Goal: Task Accomplishment & Management: Complete application form

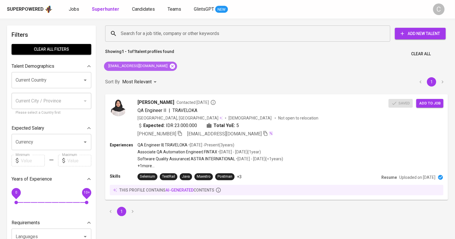
click at [169, 63] on icon at bounding box center [172, 66] width 6 height 6
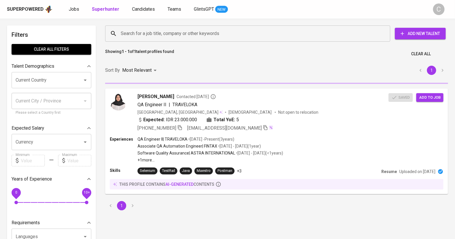
click at [149, 32] on input "Search for a job title, company or other keywords" at bounding box center [249, 33] width 260 height 11
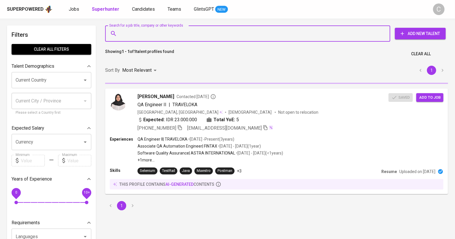
paste input "| kinskypramana@gmail.com"
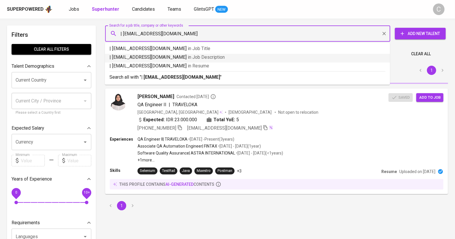
click at [124, 34] on input "| kinskypramana@gmail.com" at bounding box center [249, 33] width 260 height 11
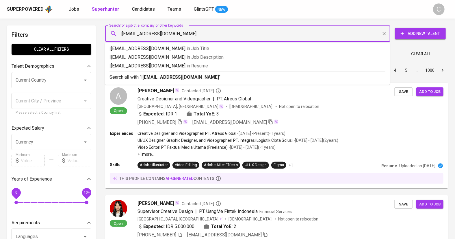
type input "kinskypramana@gmail.com"
click at [140, 75] on p "Search all with " kinskypramana@gmail.com "" at bounding box center [248, 77] width 276 height 7
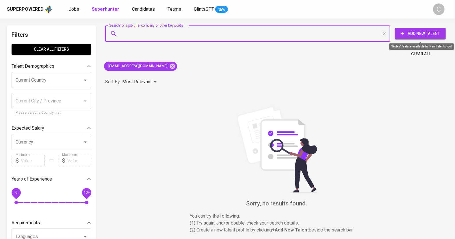
click at [428, 32] on span "Add New Talent" at bounding box center [421, 33] width 42 height 7
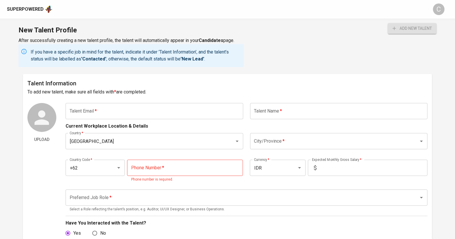
click at [105, 116] on input "text" at bounding box center [155, 111] width 178 height 16
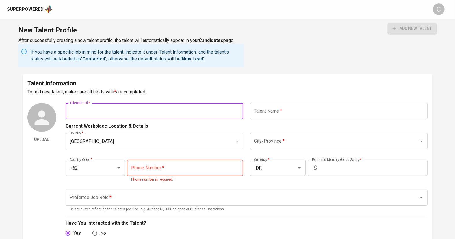
paste input "| kinskypramana@gmail.com"
click at [73, 110] on input "| kinskypramana@gmail.com" at bounding box center [155, 111] width 178 height 16
type input "kinskypramana@gmail.com"
click at [262, 114] on input "text" at bounding box center [339, 111] width 178 height 16
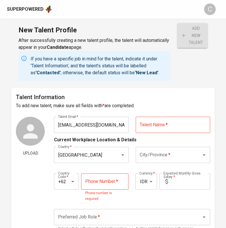
click at [150, 123] on input "text" at bounding box center [173, 125] width 75 height 16
paste input "Kinsky Juxtatian Pramana"
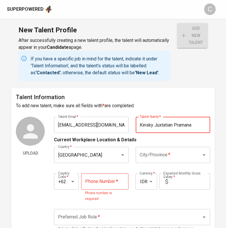
type input "Kinsky Juxtatian Pramana"
click at [153, 156] on input "City/Province   *" at bounding box center [164, 154] width 53 height 11
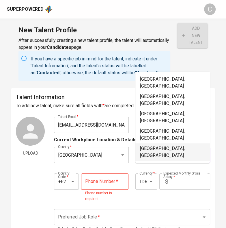
click at [163, 143] on li "Jakarta Utara, DKI Jakarta" at bounding box center [173, 151] width 75 height 17
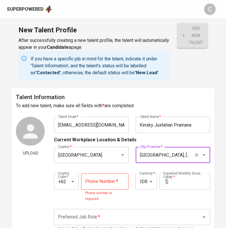
type input "Jakarta Utara, DKI Jakarta"
click at [104, 187] on input "tel" at bounding box center [104, 181] width 47 height 16
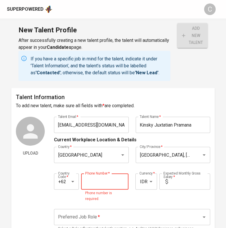
paste input "813-3910-1414"
type input "813-3910-1414"
click at [177, 183] on input "text" at bounding box center [191, 181] width 40 height 16
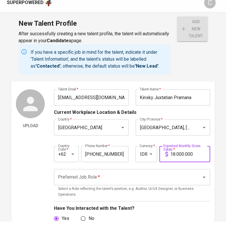
scroll to position [21, 0]
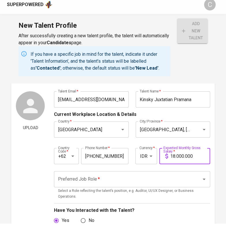
type input "18.000.000"
click at [98, 187] on input "Preferred Job Role   *" at bounding box center [124, 183] width 135 height 11
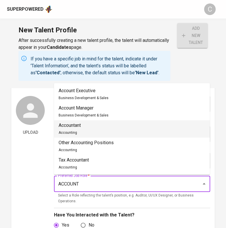
click at [109, 121] on li "Accountant Accounting" at bounding box center [132, 128] width 156 height 17
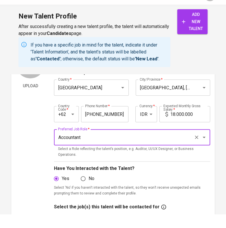
scroll to position [53, 0]
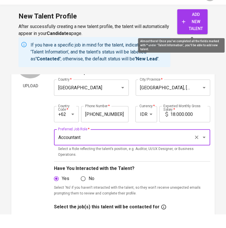
type input "Accountant"
click at [194, 37] on span "add new talent" at bounding box center [192, 35] width 21 height 21
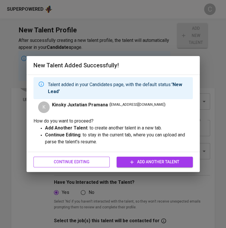
click at [88, 158] on span "Continue Editing" at bounding box center [71, 161] width 67 height 7
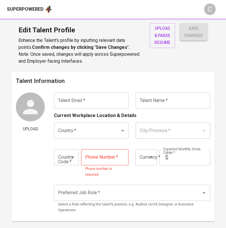
type input "[EMAIL_ADDRESS][DOMAIN_NAME]"
type input "Kinsky Juxtatian Pramana"
type input "[GEOGRAPHIC_DATA]"
type input "[GEOGRAPHIC_DATA], [GEOGRAPHIC_DATA]"
type input "+62"
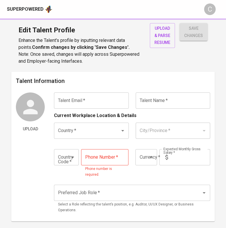
type input "[PHONE_NUMBER]"
type input "IDR"
type input "Accountant"
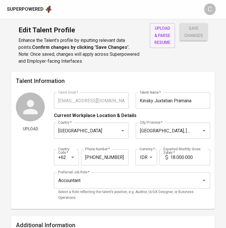
click at [26, 8] on div "Superpowered" at bounding box center [25, 9] width 37 height 7
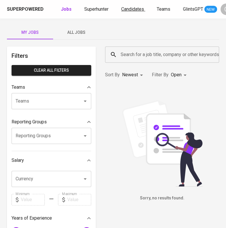
click at [127, 8] on span "Candidates" at bounding box center [132, 8] width 23 height 5
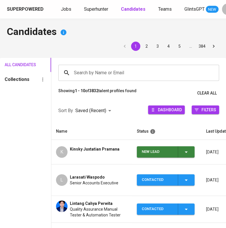
click at [188, 151] on icon "button" at bounding box center [186, 152] width 7 height 7
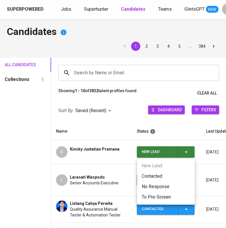
click at [159, 174] on li "Contacted" at bounding box center [166, 176] width 58 height 10
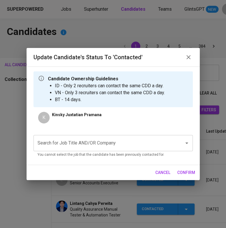
click at [112, 135] on div "Search for Job Title AND/OR Company" at bounding box center [114, 143] width 160 height 16
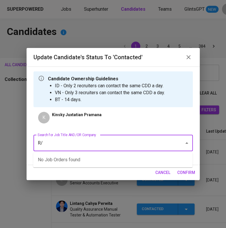
type input "R"
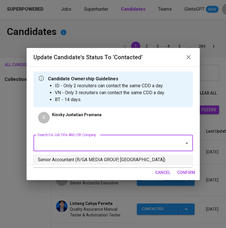
click at [117, 162] on li "Senior Accountant (R/GA MEDIA GROUP, SINGAPORE)" at bounding box center [113, 160] width 160 height 10
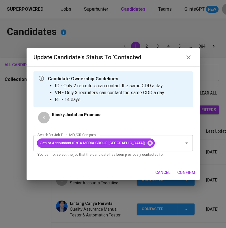
click at [185, 174] on span "confirm" at bounding box center [186, 172] width 18 height 7
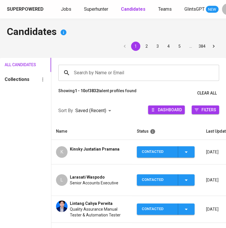
click at [86, 158] on td "K Kinsky Juxtatian Pramana" at bounding box center [91, 152] width 81 height 25
click at [94, 160] on td "K Kinsky Juxtatian Pramana" at bounding box center [91, 152] width 81 height 25
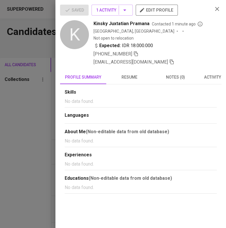
click at [175, 59] on icon "button" at bounding box center [171, 61] width 5 height 5
click at [38, 116] on div at bounding box center [113, 114] width 226 height 228
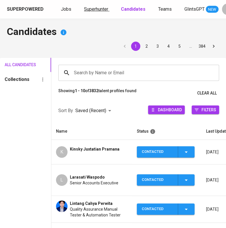
click at [89, 12] on link "Superhunter" at bounding box center [96, 9] width 25 height 7
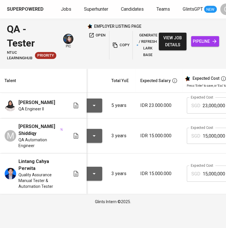
scroll to position [0, 44]
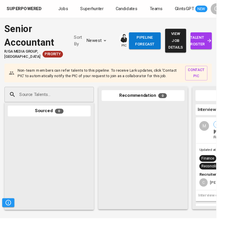
click at [204, 45] on span "talent roster" at bounding box center [210, 43] width 13 height 14
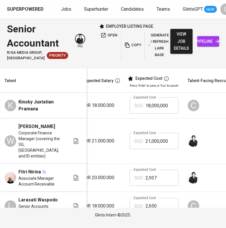
scroll to position [0, 101]
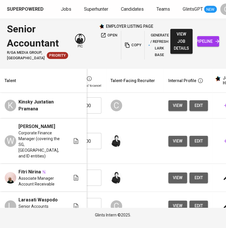
click at [205, 107] on button "edit" at bounding box center [199, 105] width 18 height 11
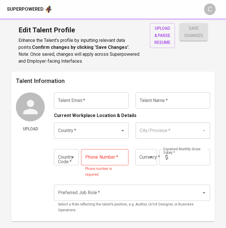
type input "[EMAIL_ADDRESS][DOMAIN_NAME]"
type input "Kinsky Juxtatian Pramana"
type input "[GEOGRAPHIC_DATA]"
type input "[GEOGRAPHIC_DATA], [GEOGRAPHIC_DATA]"
type input "+62"
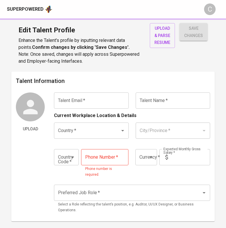
type input "[PHONE_NUMBER]"
type input "IDR"
type input "Accountant"
type input "[EMAIL_ADDRESS][DOMAIN_NAME]"
type input "Kinsky Juxtatian Pramana"
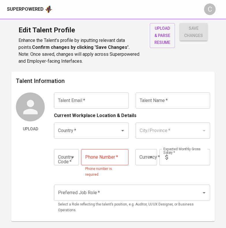
type input "[GEOGRAPHIC_DATA]"
type input "[GEOGRAPHIC_DATA], [GEOGRAPHIC_DATA]"
type input "+62"
type input "[PHONE_NUMBER]"
type input "IDR"
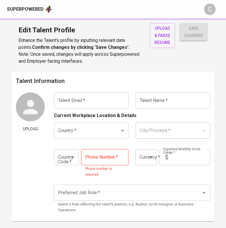
type input "Accountant"
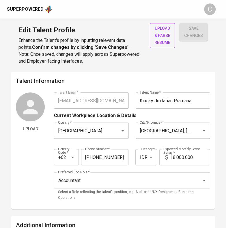
click at [159, 42] on span "upload & parse resume" at bounding box center [163, 35] width 16 height 21
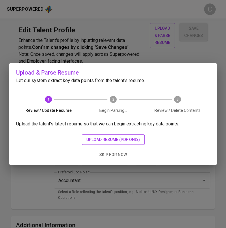
click at [119, 141] on span "upload resume (pdf only)" at bounding box center [113, 139] width 54 height 7
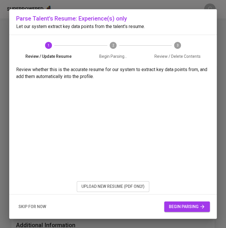
click at [174, 202] on button "begin parsing" at bounding box center [187, 206] width 46 height 11
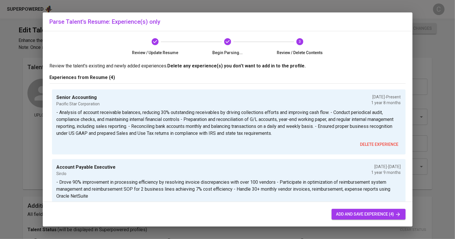
click at [226, 213] on span "add and save experience (4)" at bounding box center [368, 213] width 65 height 7
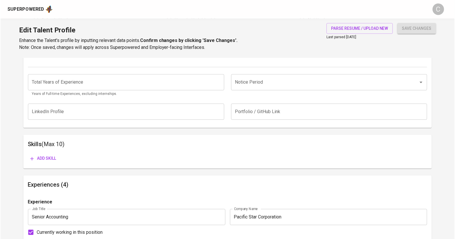
scroll to position [221, 0]
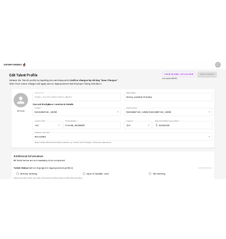
scroll to position [0, 0]
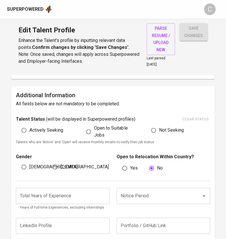
scroll to position [134, 0]
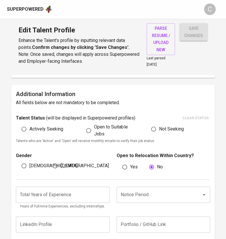
click at [62, 166] on span "Female" at bounding box center [85, 165] width 48 height 7
click at [61, 166] on input "Female" at bounding box center [55, 165] width 11 height 11
radio input "true"
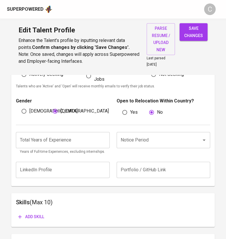
scroll to position [190, 0]
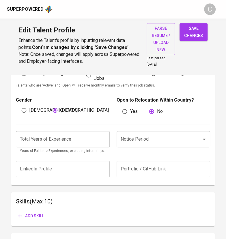
click at [140, 142] on input "Notice Period" at bounding box center [155, 139] width 72 height 11
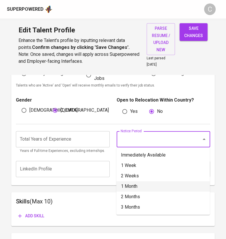
click at [130, 187] on li "1 Month" at bounding box center [163, 186] width 94 height 10
type input "1 Month"
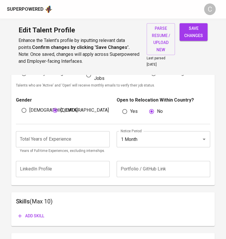
click at [68, 141] on input "number" at bounding box center [63, 139] width 94 height 16
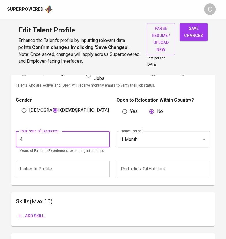
type input "4"
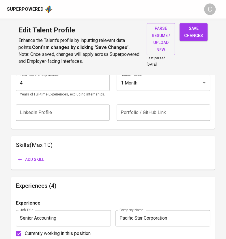
scroll to position [246, 0]
click at [36, 156] on span "Add skill" at bounding box center [31, 159] width 26 height 7
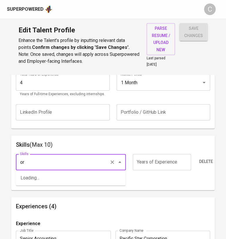
type input "o"
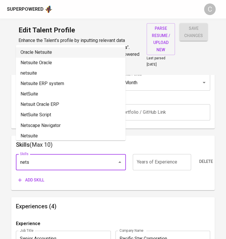
click at [36, 51] on li "Oracle Netsuite" at bounding box center [71, 52] width 110 height 10
type input "Oracle Netsuite"
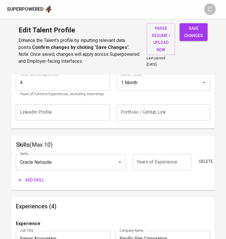
click at [151, 164] on input "number" at bounding box center [162, 162] width 58 height 16
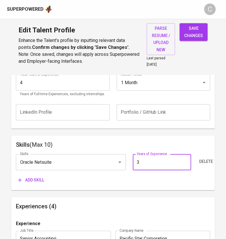
type input "3"
click at [35, 177] on span "Add skill" at bounding box center [31, 179] width 26 height 7
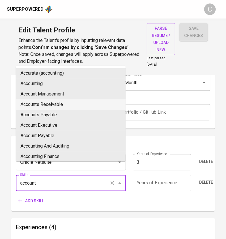
click at [48, 100] on li "Accounts Receivable" at bounding box center [71, 104] width 110 height 10
type input "Accounts Receivable"
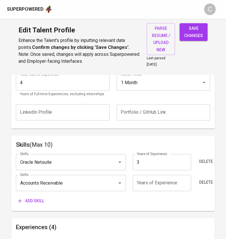
click at [31, 197] on span "Add skill" at bounding box center [31, 200] width 26 height 7
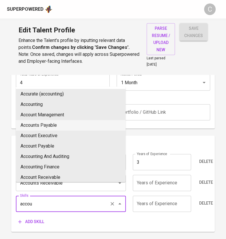
click at [46, 125] on li "Accounts Payable" at bounding box center [71, 125] width 110 height 10
type input "Accounts Payable"
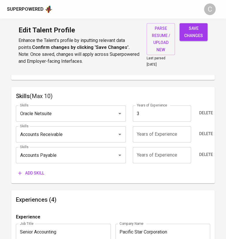
scroll to position [295, 0]
click at [37, 173] on span "Add skill" at bounding box center [31, 172] width 26 height 7
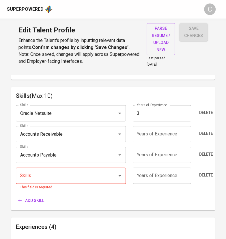
click at [27, 175] on input "Skills" at bounding box center [62, 175] width 88 height 11
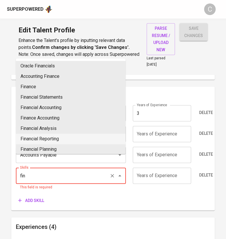
click at [48, 138] on li "Financial Reporting" at bounding box center [71, 139] width 110 height 10
type input "Financial Reporting"
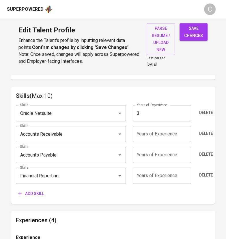
click at [35, 193] on span "Add skill" at bounding box center [31, 193] width 26 height 7
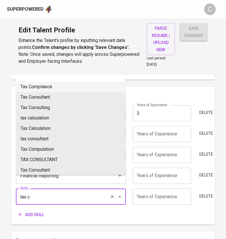
click at [53, 84] on li "Tax Compliance" at bounding box center [71, 87] width 110 height 10
type input "Tax Compliance"
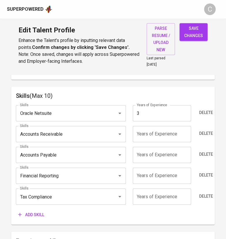
click at [33, 213] on span "Add skill" at bounding box center [31, 214] width 26 height 7
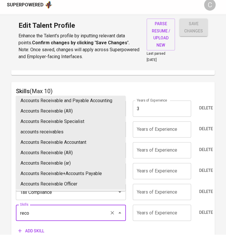
scroll to position [0, 0]
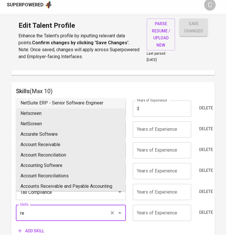
type input "r"
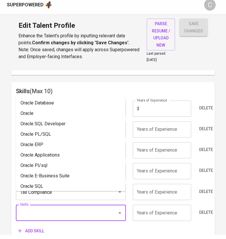
type input "a"
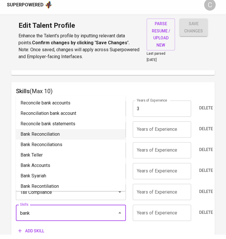
click at [49, 142] on li "Bank Reconciliation" at bounding box center [71, 139] width 110 height 10
type input "Bank Reconciliation"
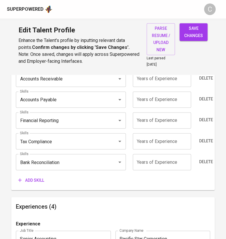
scroll to position [352, 0]
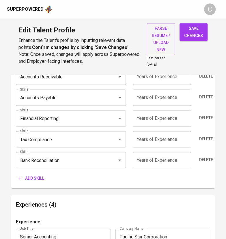
click at [34, 174] on span "Add skill" at bounding box center [31, 177] width 26 height 7
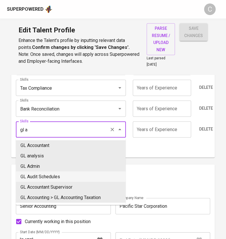
scroll to position [402, 0]
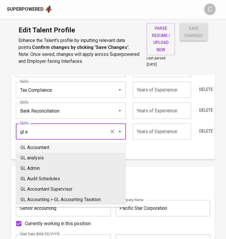
click at [36, 149] on li "GL Accountant" at bounding box center [71, 147] width 110 height 10
type input "GL Accountant"
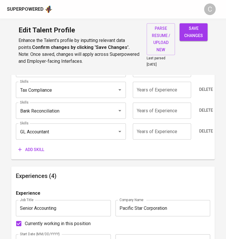
click at [30, 151] on span "Add skill" at bounding box center [31, 149] width 26 height 7
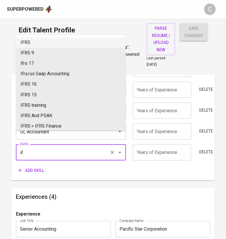
type input "i"
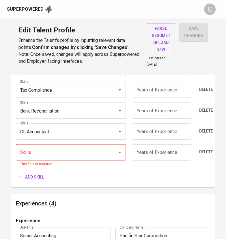
click at [32, 151] on input "Skills" at bounding box center [62, 152] width 88 height 11
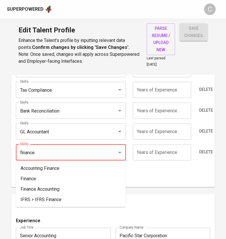
type input "finance"
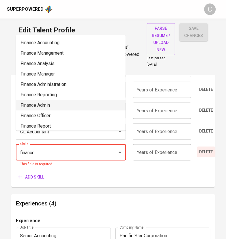
click at [211, 151] on span "Delete" at bounding box center [206, 151] width 14 height 7
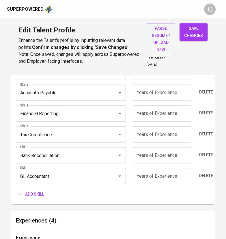
scroll to position [357, 0]
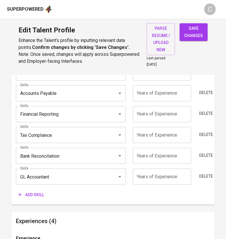
click at [173, 183] on input "number" at bounding box center [162, 176] width 58 height 16
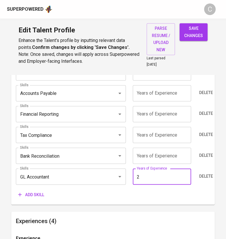
type input "2"
click at [179, 153] on input "number" at bounding box center [162, 155] width 58 height 16
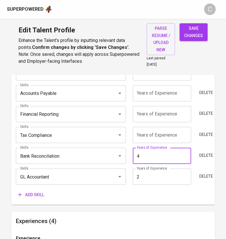
type input "4"
click at [177, 113] on input "number" at bounding box center [162, 114] width 58 height 16
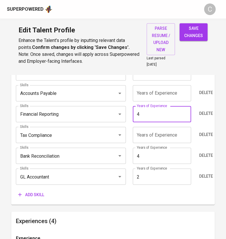
type input "4"
click at [175, 93] on input "number" at bounding box center [162, 93] width 58 height 16
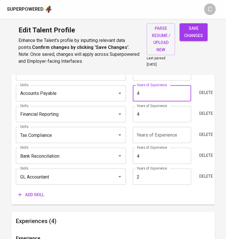
type input "4"
click at [166, 139] on input "number" at bounding box center [162, 135] width 58 height 16
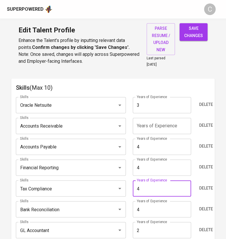
scroll to position [302, 0]
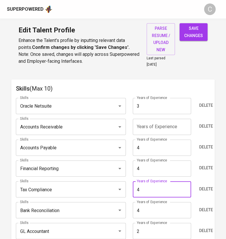
type input "4"
click at [181, 127] on input "number" at bounding box center [162, 127] width 58 height 16
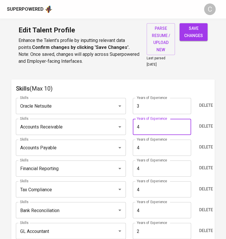
type input "4"
click at [195, 29] on span "save changes" at bounding box center [193, 32] width 19 height 14
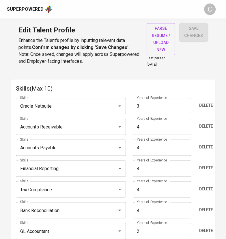
type input "Financial Reporting"
type input "4"
type input "Bank Reconciliation"
type input "Tax Compliance"
type input "Accounts Payable"
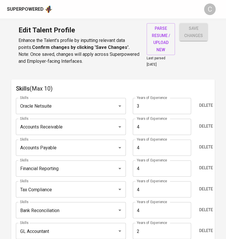
type input "Accounts Receivable"
type input "Oracle Netsuite"
type input "3"
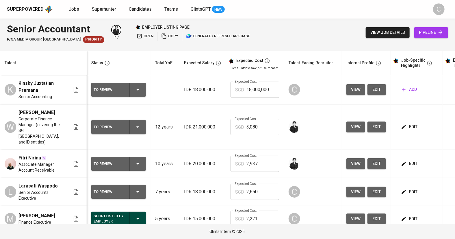
click at [137, 34] on span "open" at bounding box center [145, 36] width 17 height 7
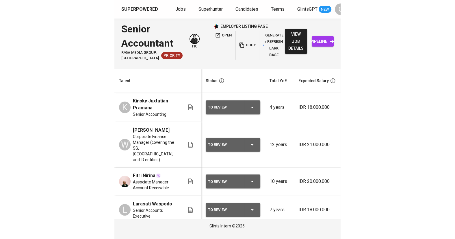
scroll to position [0, 245]
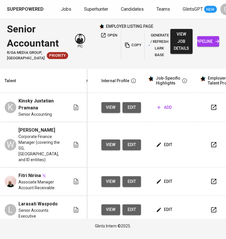
click at [160, 111] on span "add" at bounding box center [164, 107] width 15 height 7
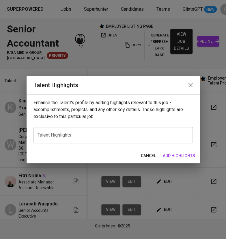
click at [85, 132] on textarea at bounding box center [113, 134] width 151 height 5
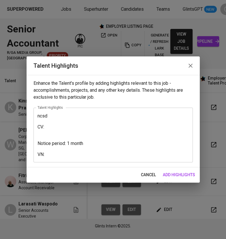
click at [56, 160] on div "ncsd CV: Notice period: 1 month VN: x Talent Highlights" at bounding box center [114, 135] width 160 height 55
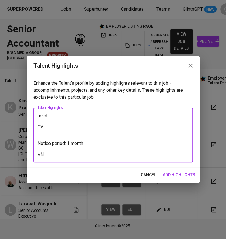
paste textarea "https://glints.sg.larksuite.com/minutes/obsgo2q4741lw87r44x8v9c4"
click at [64, 125] on textarea "ncsd CV: Notice period: 1 month VN: https://glints.sg.larksuite.com/minutes/obs…" at bounding box center [113, 135] width 151 height 44
paste textarea "https://glints.sg.larksuite.com/wiki/V26ww7KMNioFjekH9D6lfZvIgRe?from=from_copy…"
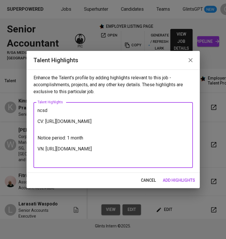
type textarea "ncsd CV: https://glints.sg.larksuite.com/wiki/V26ww7KMNioFjekH9D6lfZvIgRe?from=…"
click at [179, 179] on span "add highlights" at bounding box center [179, 180] width 32 height 7
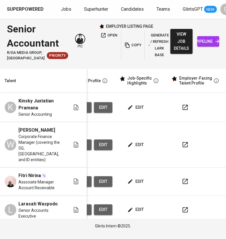
scroll to position [0, 273]
click at [134, 108] on button "edit" at bounding box center [136, 107] width 20 height 11
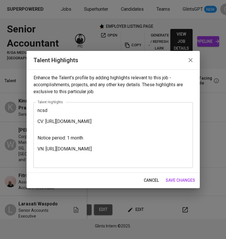
click at [60, 110] on textarea "ncsd CV: https://glints.sg.larksuite.com/wiki/V26ww7KMNioFjekH9D6lfZvIgRe?from=…" at bounding box center [113, 135] width 151 height 55
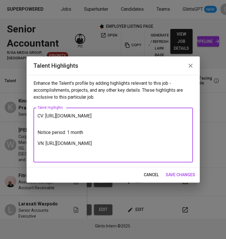
click at [39, 116] on textarea "CV: https://glints.sg.larksuite.com/wiki/V26ww7KMNioFjekH9D6lfZvIgRe?from=from_…" at bounding box center [113, 135] width 151 height 44
paste textarea "Here’s a polished career highlight for Kinsky, based on your notes and aligned …"
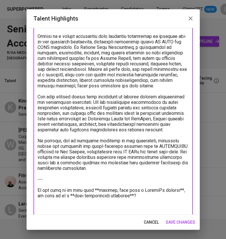
scroll to position [109, 0]
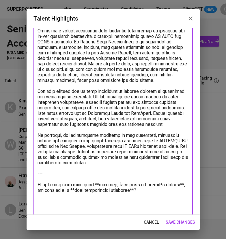
click at [132, 205] on textarea at bounding box center [113, 86] width 151 height 258
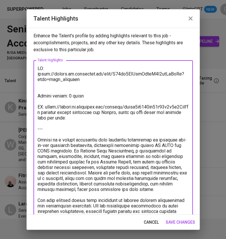
scroll to position [0, 0]
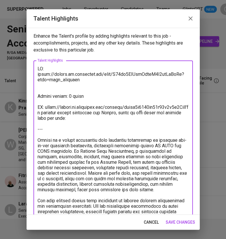
drag, startPoint x: 50, startPoint y: 137, endPoint x: 35, endPoint y: 113, distance: 28.4
click at [35, 113] on div "x Talent Highlights" at bounding box center [114, 178] width 160 height 236
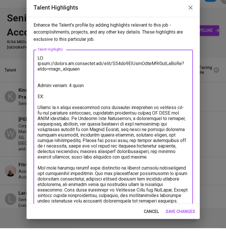
drag, startPoint x: 49, startPoint y: 107, endPoint x: 27, endPoint y: 66, distance: 45.8
click at [28, 66] on div "Enhance the Talent's profile by adding highlights relevant to this job - accomp…" at bounding box center [113, 121] width 173 height 187
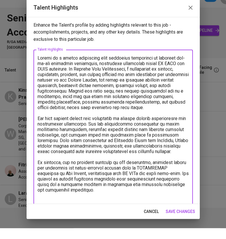
click at [70, 209] on textarea at bounding box center [113, 140] width 151 height 148
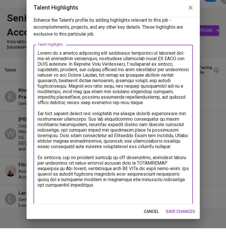
paste textarea "CV: https://glints.sg.larksuite.com/wiki/V26ww7KMNioFjekH9D6lfZvIgRe?from=from_…"
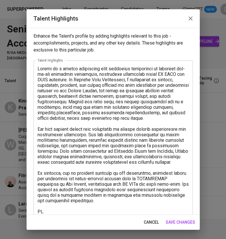
click at [68, 203] on textarea at bounding box center [113, 162] width 151 height 192
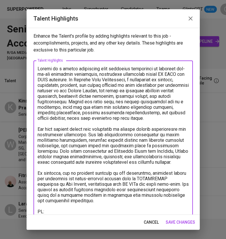
scroll to position [53, 0]
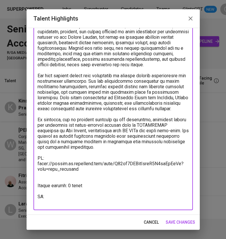
click at [53, 201] on textarea at bounding box center [113, 108] width 151 height 192
paste textarea "https://glints.sg.larksuite.com/minutes/obsgo2q4741lw87r44x8v9c4"
type textarea "Kinsky is a senior accountant with extensive experience in managing end-to-end …"
click at [180, 222] on span "save changes" at bounding box center [180, 222] width 29 height 7
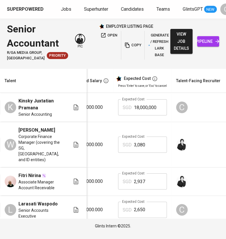
scroll to position [0, 99]
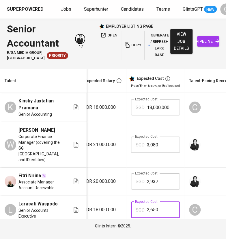
drag, startPoint x: 167, startPoint y: 204, endPoint x: 130, endPoint y: 204, distance: 37.0
click at [131, 204] on div "SGD 2,650 Expected Cost" at bounding box center [155, 209] width 49 height 16
click at [179, 112] on td "Expected Cost SGD 18,000,000 Expected Cost" at bounding box center [156, 107] width 58 height 29
click at [172, 111] on input "18,000,000" at bounding box center [163, 107] width 33 height 16
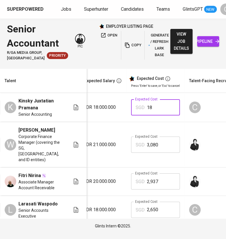
type input "1"
paste input "2,650"
type input "2,650"
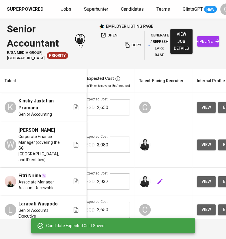
scroll to position [0, 180]
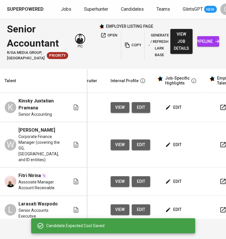
click at [171, 206] on span "edit" at bounding box center [173, 209] width 15 height 7
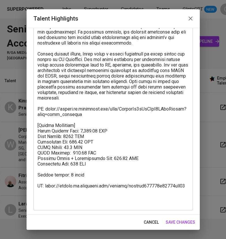
click at [94, 169] on textarea at bounding box center [113, 78] width 151 height 253
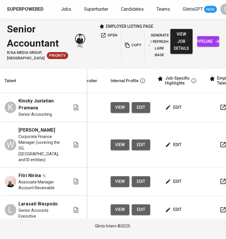
click at [174, 111] on span "edit" at bounding box center [173, 107] width 15 height 7
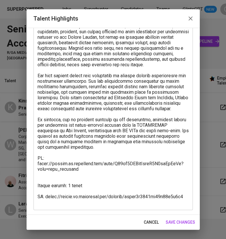
click at [55, 181] on textarea at bounding box center [113, 108] width 151 height 192
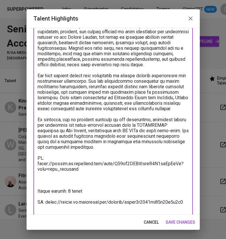
paste textarea "[Salary Breakdown] Total Payroll Cost: 2,650.20 SGD Nett Salary: 1800 SGD Emplo…"
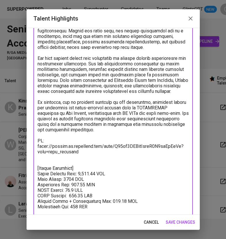
click at [65, 162] on textarea at bounding box center [113, 116] width 151 height 242
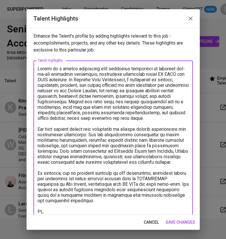
click at [123, 184] on textarea at bounding box center [113, 184] width 151 height 236
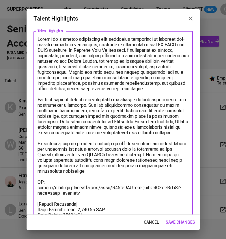
type textarea "Kinsky is a senior accountant with extensive experience in managing end-to-end …"
click at [190, 223] on span "save changes" at bounding box center [180, 222] width 29 height 7
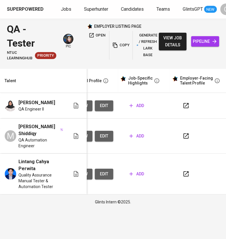
click at [140, 133] on span "add" at bounding box center [136, 135] width 15 height 7
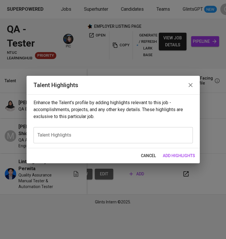
click at [110, 134] on textarea at bounding box center [113, 134] width 151 height 5
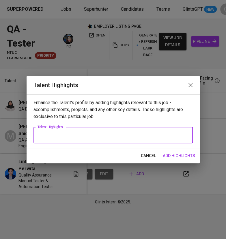
paste textarea "Lore’i d sitametcon adipis elitseddo eiu Temp, incidid utla etd magnaaliqu, eni…"
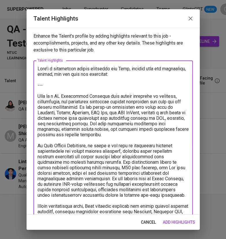
click at [49, 87] on textarea at bounding box center [113, 173] width 151 height 214
drag, startPoint x: 49, startPoint y: 87, endPoint x: 24, endPoint y: 65, distance: 33.6
click at [24, 65] on div "Talent Highlights Enhance the Talent's profile by adding highlights relevant to…" at bounding box center [113, 119] width 226 height 239
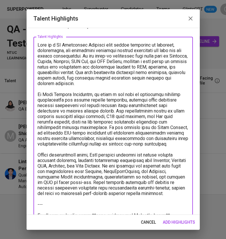
scroll to position [22, 0]
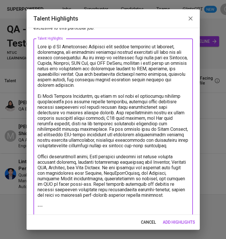
click at [67, 60] on textarea at bounding box center [113, 137] width 151 height 187
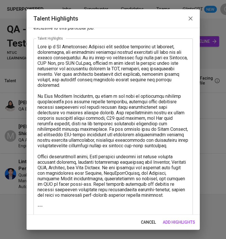
click at [112, 62] on textarea at bounding box center [113, 137] width 151 height 187
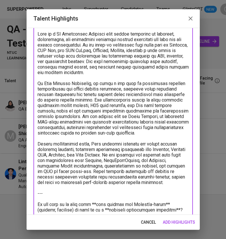
scroll to position [35, 0]
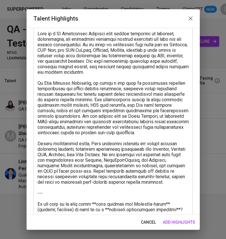
click at [179, 82] on textarea at bounding box center [113, 124] width 151 height 187
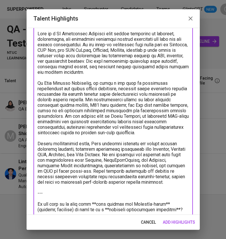
scroll to position [48, 0]
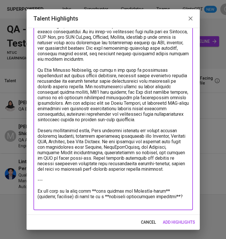
click at [163, 195] on textarea at bounding box center [113, 111] width 151 height 187
drag, startPoint x: 163, startPoint y: 195, endPoint x: 36, endPoint y: 182, distance: 128.1
click at [36, 182] on div "x Talent Highlights" at bounding box center [114, 110] width 160 height 197
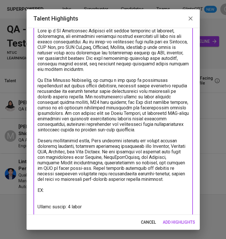
scroll to position [43, 0]
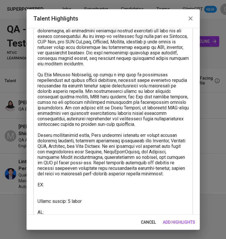
click at [70, 208] on textarea at bounding box center [113, 119] width 151 height 192
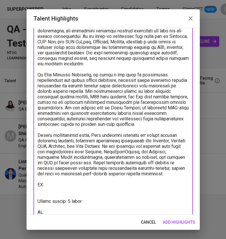
click at [54, 212] on textarea at bounding box center [113, 119] width 151 height 192
paste textarea "https://glints.sg.larksuite.com/minutes/obsgm38457v1d89au22nab7s"
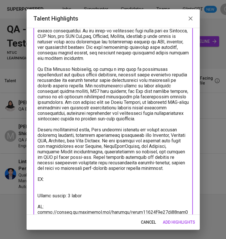
click at [55, 180] on textarea at bounding box center [113, 116] width 151 height 198
paste textarea "https://glints.sg.larksuite.com/wiki/TCJPwdNcziT19lkMiLelD6xDgbd?from=from_copy…"
type textarea "Diqy is a QA Automation Engineer with strong expertise in building, maintaining…"
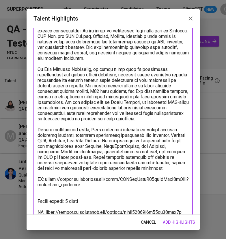
scroll to position [70, 0]
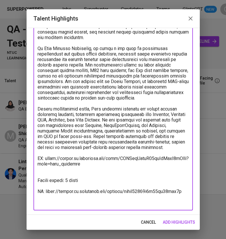
click at [180, 219] on span "add highlights" at bounding box center [179, 222] width 32 height 7
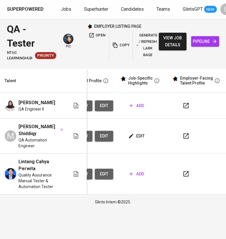
click at [145, 169] on button "add" at bounding box center [136, 174] width 19 height 11
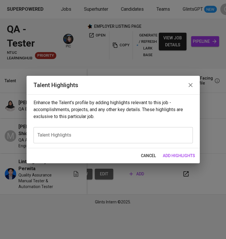
click at [105, 136] on textarea at bounding box center [113, 134] width 151 height 5
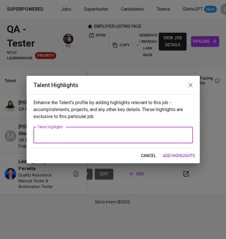
paste textarea "Got it — here’s a career highlight for **Lintang**, structured in 3 paragraphs,…"
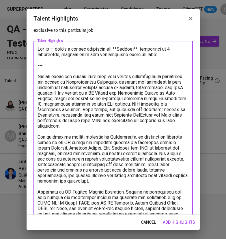
scroll to position [0, 0]
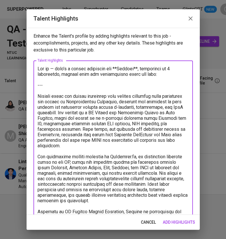
click at [53, 83] on textarea at bounding box center [113, 184] width 151 height 236
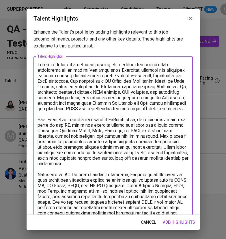
scroll to position [3, 0]
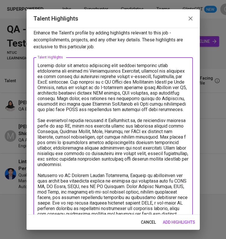
click at [164, 69] on textarea at bounding box center [113, 167] width 151 height 209
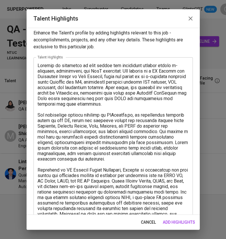
click at [125, 81] on textarea at bounding box center [113, 162] width 151 height 198
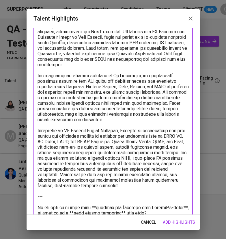
scroll to position [50, 0]
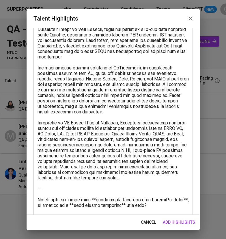
click at [142, 210] on textarea at bounding box center [113, 115] width 151 height 198
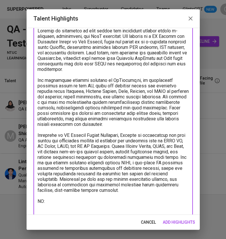
scroll to position [43, 0]
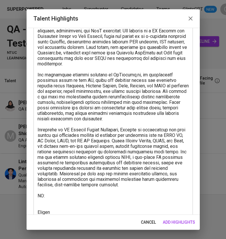
click at [117, 218] on div "cancel add highlights" at bounding box center [113, 221] width 173 height 15
click at [114, 221] on div "cancel add highlights" at bounding box center [113, 221] width 173 height 15
click at [128, 210] on textarea at bounding box center [113, 119] width 151 height 192
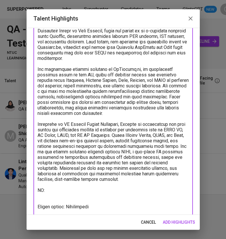
scroll to position [54, 0]
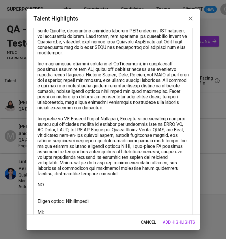
click at [95, 208] on textarea at bounding box center [113, 113] width 151 height 203
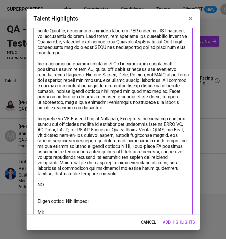
click at [90, 213] on textarea at bounding box center [113, 113] width 151 height 203
paste textarea "https://glints.sg.larksuite.com/minutes/obsgoc7m9t551s3ighc15fhf"
click at [56, 186] on textarea at bounding box center [113, 113] width 151 height 203
paste textarea "https://glints.sg.larksuite.com/wiki/Yrdkwc7c4ipaaUktIB8lLm4DgOd?from=from_copy…"
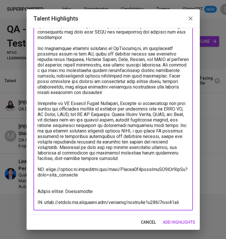
scroll to position [70, 0]
type textarea "Lintang is expertise in both manual and automation testing across e-commerce, a…"
click at [182, 222] on span "add highlights" at bounding box center [179, 222] width 32 height 7
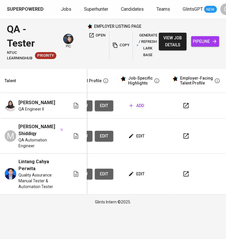
click at [138, 104] on span "add" at bounding box center [136, 105] width 15 height 7
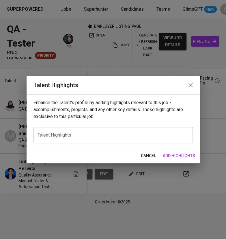
click at [89, 134] on textarea at bounding box center [113, 134] width 151 height 5
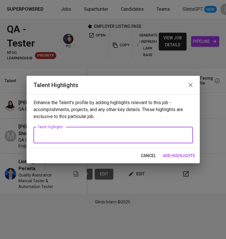
paste textarea "Here’s a refined **career highlight for Fioni**, written in 3 paragraphs and al…"
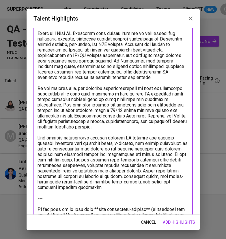
scroll to position [60, 0]
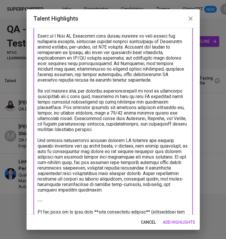
click at [81, 112] on textarea at bounding box center [113, 118] width 151 height 225
click at [104, 112] on textarea at bounding box center [113, 118] width 151 height 225
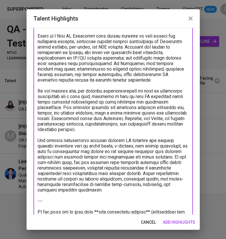
click at [79, 117] on textarea at bounding box center [113, 118] width 151 height 225
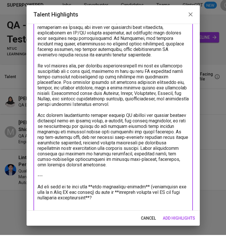
scroll to position [86, 0]
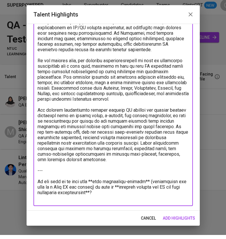
drag, startPoint x: 126, startPoint y: 197, endPoint x: 37, endPoint y: 174, distance: 92.3
click at [37, 174] on div "x Talent Highlights" at bounding box center [114, 92] width 160 height 236
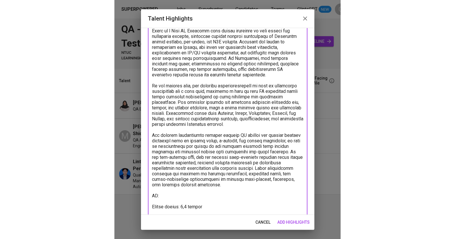
scroll to position [71, 0]
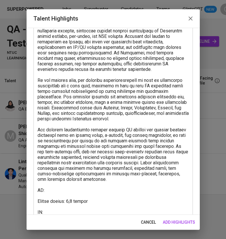
click at [75, 213] on textarea at bounding box center [113, 107] width 151 height 225
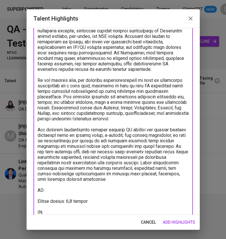
paste textarea "https://glints.sg.larksuite.com/minutes/obsgfg9ojpiu6qg5opx75526"
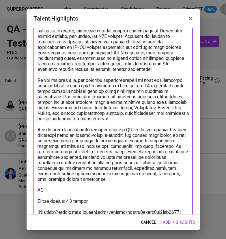
click at [206, 0] on html "Superpowered Jobs Superhunter Candidates Teams GlintsGPT NEW C QA - Tester NTUC…" at bounding box center [113, 104] width 226 height 209
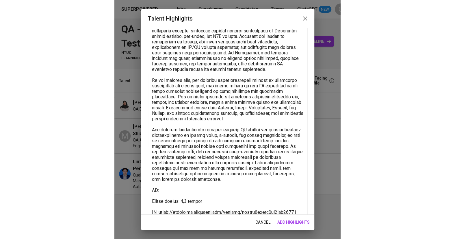
scroll to position [0, 43]
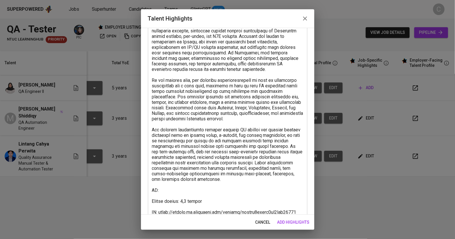
click at [181, 186] on textarea at bounding box center [227, 107] width 151 height 225
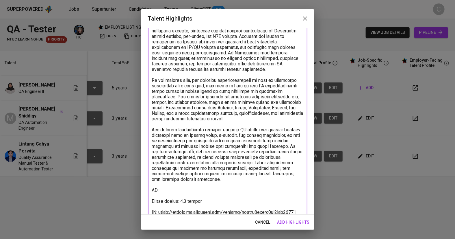
click at [166, 188] on textarea at bounding box center [227, 107] width 151 height 225
paste textarea "https://glints.sg.larksuite.com/wiki/ZCO3wrCmPi55iPkUV06l8orRgfy?from=from_copy…"
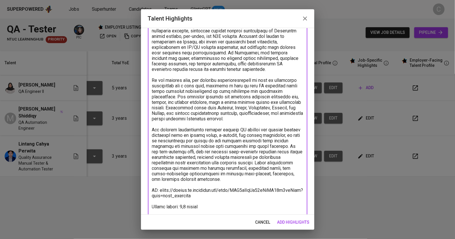
scroll to position [97, 0]
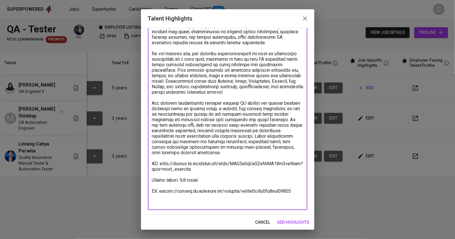
type textarea "Here’s a refined **career highlight for Fioni**, written in 3 paragraphs and al…"
click at [226, 222] on span "add highlights" at bounding box center [293, 222] width 32 height 7
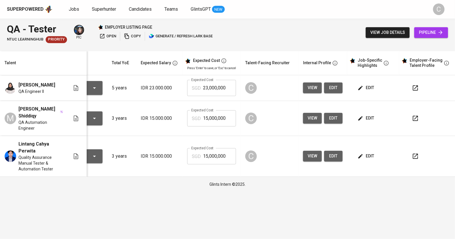
click at [226, 115] on icon "button" at bounding box center [361, 118] width 6 height 6
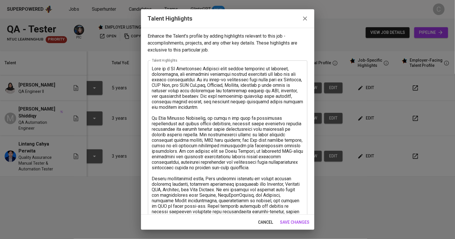
scroll to position [70, 0]
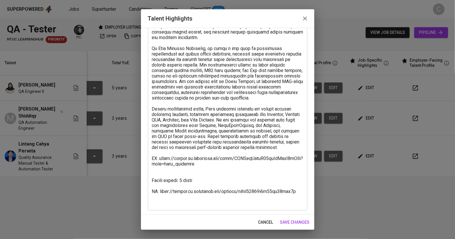
click at [166, 176] on textarea at bounding box center [227, 100] width 151 height 209
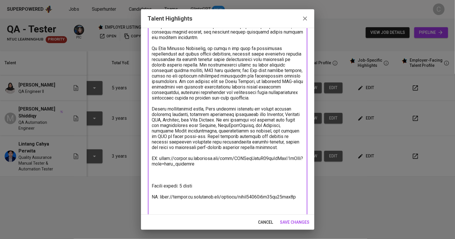
paste textarea "[Salary Breakdown] Total Monthly Salary 2598.90 SGD Recruitment Service 277.79 …"
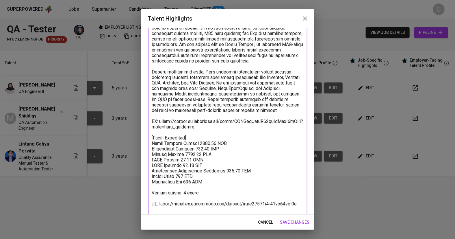
scroll to position [119, 0]
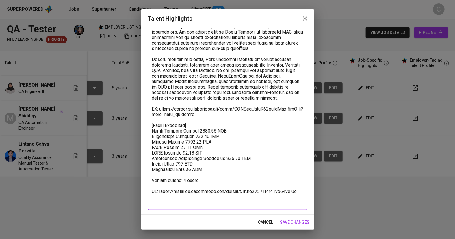
type textarea "Diqy is a QA Automation Engineer with strong expertise in building, maintaining…"
click at [226, 221] on span "save changes" at bounding box center [294, 222] width 29 height 7
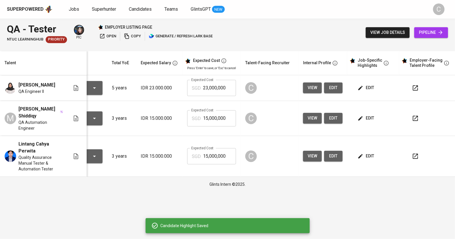
click at [226, 152] on span "edit" at bounding box center [366, 155] width 15 height 7
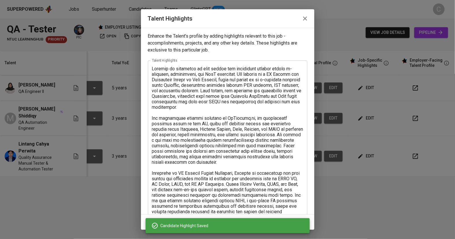
scroll to position [70, 0]
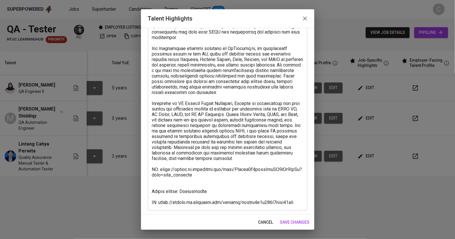
click at [157, 182] on textarea at bounding box center [227, 100] width 151 height 209
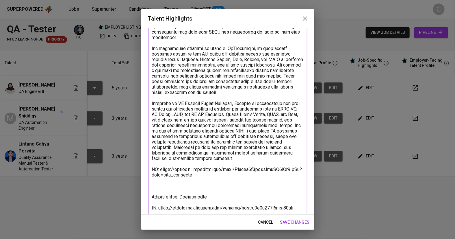
paste textarea "[Salary Breakdown] Total Monthly Salary 2598.90 SGD Recruitment Service 277.79 …"
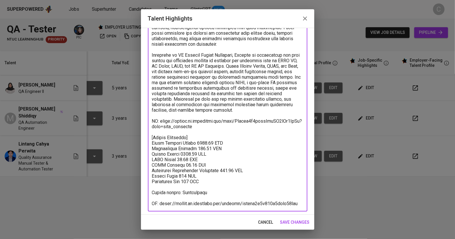
scroll to position [119, 0]
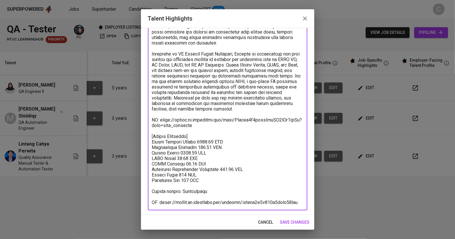
type textarea "Lintang is expertise in both manual and automation testing across e-commerce, a…"
click at [226, 220] on span "save changes" at bounding box center [294, 222] width 29 height 7
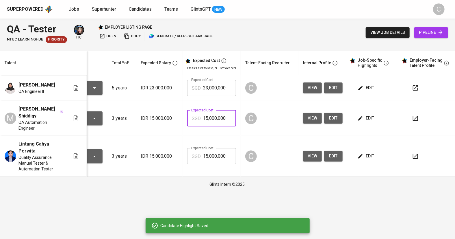
drag, startPoint x: 228, startPoint y: 115, endPoint x: 181, endPoint y: 111, distance: 47.9
click at [183, 111] on td "Expected Cost SGD 15,000,000 Expected Cost" at bounding box center [212, 118] width 58 height 35
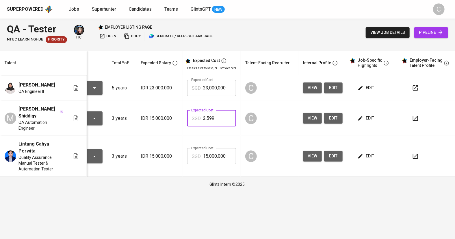
type input "2,599"
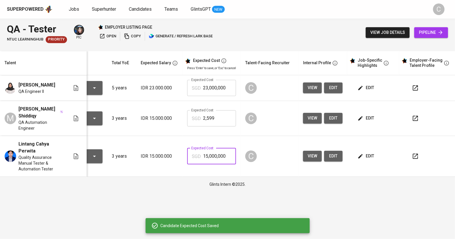
drag, startPoint x: 229, startPoint y: 146, endPoint x: 172, endPoint y: 153, distance: 57.9
click at [172, 153] on tr "Lintang Cahya Perwita Quality Assurance Manual Tester & Automation Tester To Re…" at bounding box center [207, 156] width 501 height 41
type input "2,599"
click at [226, 85] on span "edit" at bounding box center [366, 87] width 15 height 7
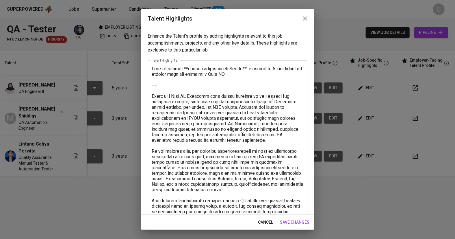
click at [172, 88] on textarea at bounding box center [227, 184] width 151 height 236
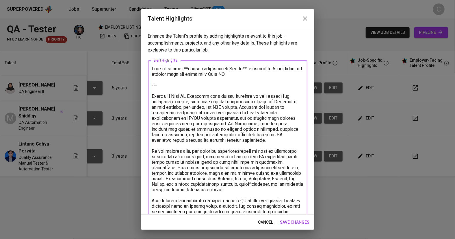
drag, startPoint x: 166, startPoint y: 84, endPoint x: 143, endPoint y: 66, distance: 28.8
click at [143, 66] on div "Enhance the Talent's profile by adding highlights relevant to this job - accomp…" at bounding box center [227, 121] width 173 height 187
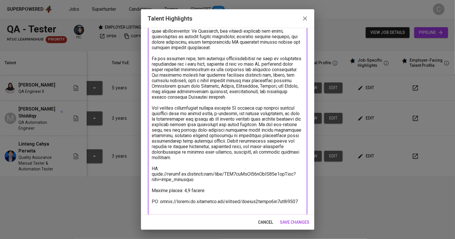
scroll to position [70, 0]
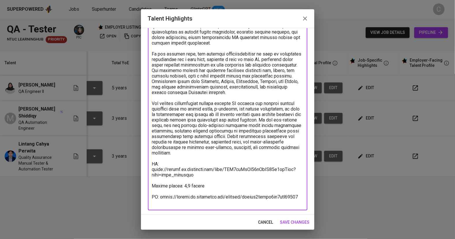
click at [202, 178] on textarea at bounding box center [227, 100] width 151 height 209
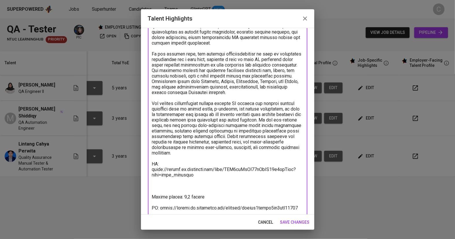
paste textarea "[Salary Breakdown] Total Monthly Salary 2598.90 SGD Recruitment Service 277.79 …"
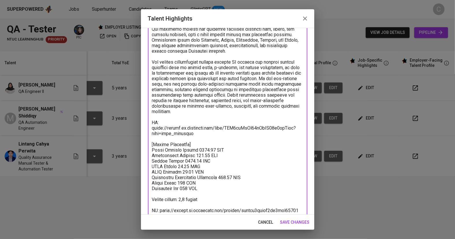
scroll to position [112, 0]
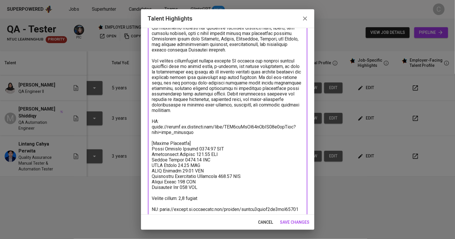
drag, startPoint x: 213, startPoint y: 186, endPoint x: 150, endPoint y: 150, distance: 72.9
click at [150, 150] on div "x Talent Highlights" at bounding box center [228, 85] width 160 height 274
paste textarea "3783.99 SGD Recruitment Service 442.38 SGD Talent Salary 2268.59 SGD BPJS Healt…"
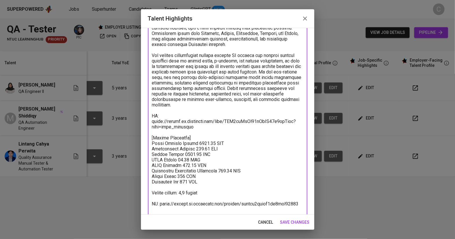
scroll to position [118, 0]
type textarea "Fioni is a Lead QA Engineer with strong expertise in both manual and automation…"
click at [226, 220] on span "save changes" at bounding box center [294, 222] width 29 height 7
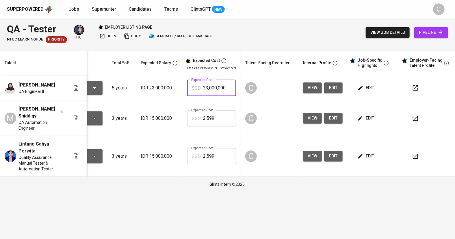
drag, startPoint x: 225, startPoint y: 88, endPoint x: 175, endPoint y: 88, distance: 50.3
click at [175, 87] on tr "Fioni Sarnen QA Engineer II To Review 5 years IDR 23.000.000 Expected Cost SGD …" at bounding box center [207, 88] width 501 height 26
type input "3,784"
click at [226, 86] on span "edit" at bounding box center [366, 87] width 15 height 7
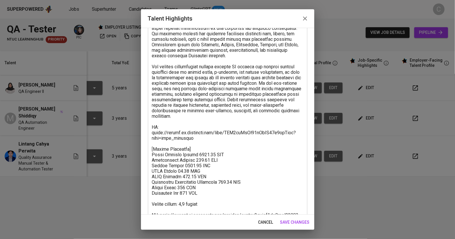
scroll to position [110, 0]
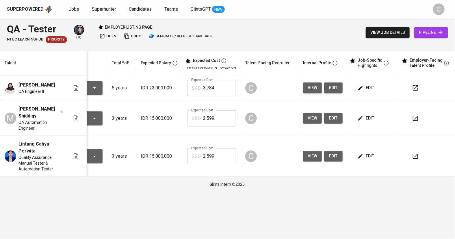
click at [226, 116] on span "edit" at bounding box center [366, 117] width 15 height 7
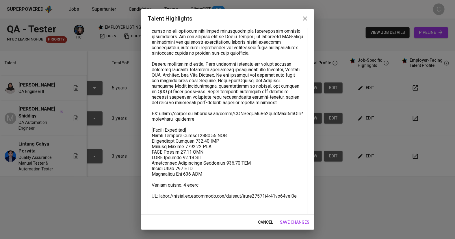
scroll to position [119, 0]
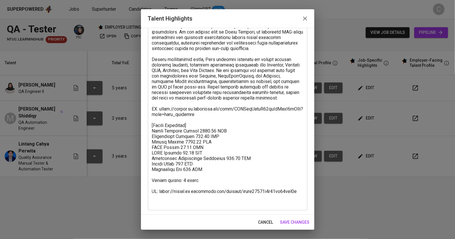
click at [211, 175] on textarea at bounding box center [227, 76] width 151 height 258
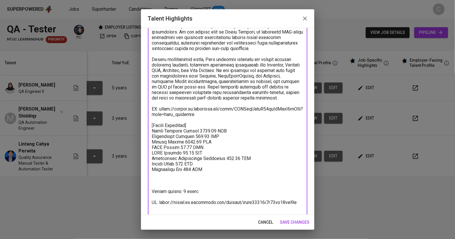
paste textarea "Total Monthly Salary 2598.90 SGD Recruitment Service 277.79 SGD Talent Salary 1…"
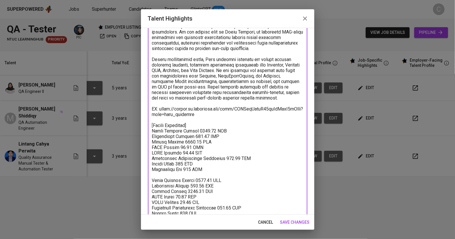
scroll to position [131, 0]
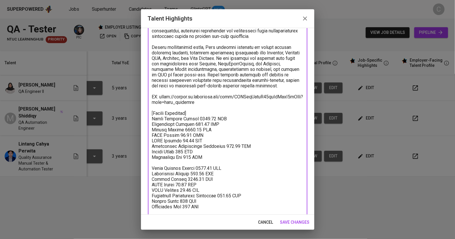
drag, startPoint x: 209, startPoint y: 160, endPoint x: 150, endPoint y: 124, distance: 69.5
click at [150, 124] on div "x Talent Highlights" at bounding box center [228, 88] width 160 height 318
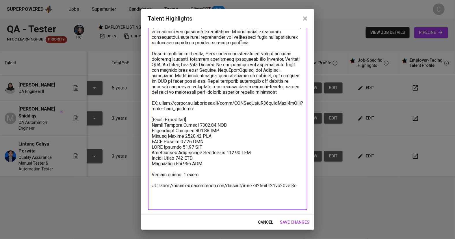
scroll to position [119, 0]
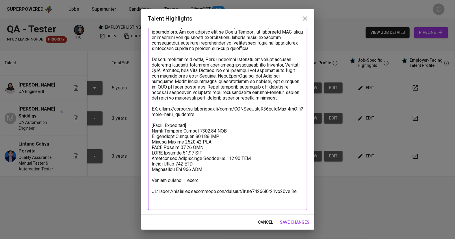
type textarea "Diqy is a QA Automation Engineer with strong expertise in building, maintaining…"
click at [226, 223] on span "save changes" at bounding box center [294, 222] width 29 height 7
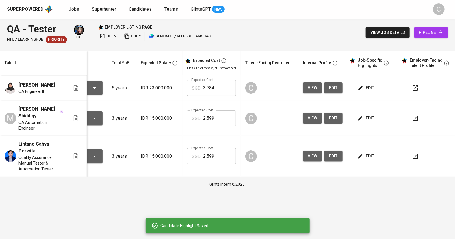
click at [226, 152] on span "edit" at bounding box center [366, 155] width 15 height 7
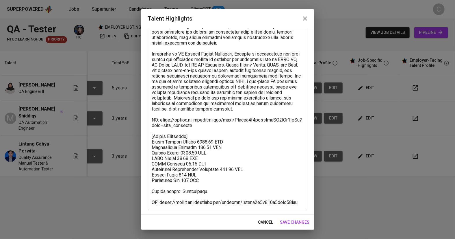
click at [216, 180] on textarea at bounding box center [227, 76] width 151 height 258
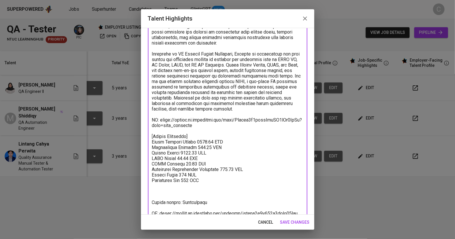
paste textarea "Total Monthly Salary 2598.90 SGD Recruitment Service 277.79 SGD Talent Salary 1…"
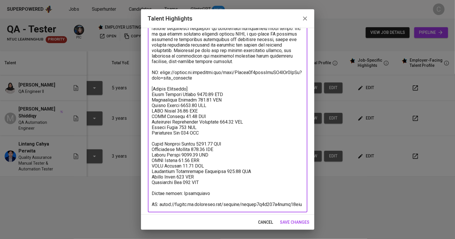
scroll to position [167, 0]
drag, startPoint x: 213, startPoint y: 129, endPoint x: 147, endPoint y: 95, distance: 74.8
click at [147, 95] on div "Enhance the Talent's profile by adding highlights relevant to this job - accomp…" at bounding box center [227, 121] width 173 height 187
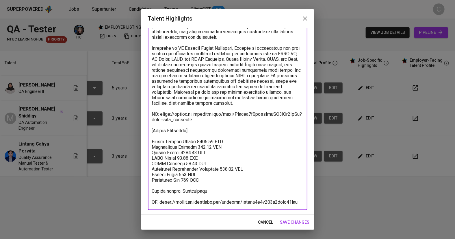
type textarea "Lintang is expertise in both manual and automation testing across e-commerce, a…"
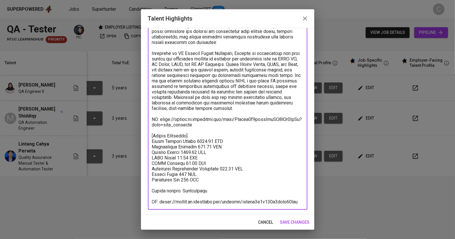
scroll to position [119, 0]
click at [226, 221] on span "save changes" at bounding box center [294, 222] width 29 height 7
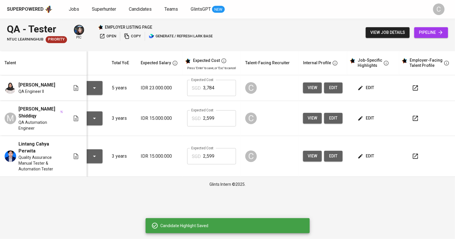
click at [226, 114] on span "edit" at bounding box center [366, 117] width 15 height 7
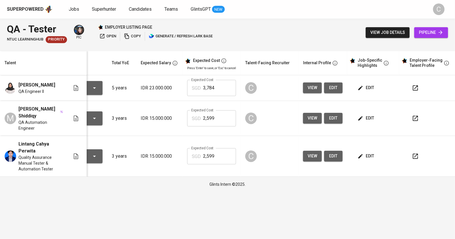
click at [226, 114] on span "edit" at bounding box center [366, 117] width 15 height 7
click at [226, 192] on html "Superpowered Jobs Superhunter Candidates Teams GlintsGPT NEW C QA - Tester NTUC…" at bounding box center [227, 96] width 455 height 192
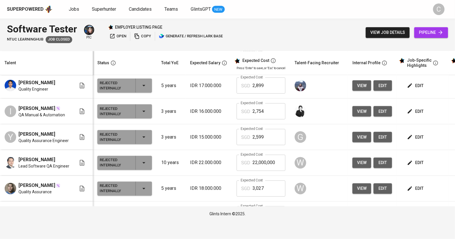
scroll to position [496, 0]
click at [226, 150] on td "edit" at bounding box center [423, 137] width 52 height 26
click at [226, 140] on span "edit" at bounding box center [415, 136] width 15 height 7
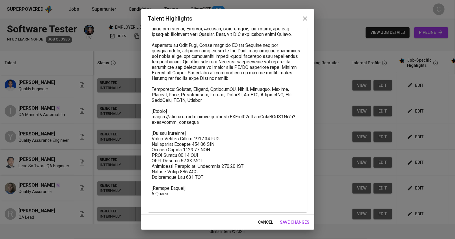
scroll to position [64, 0]
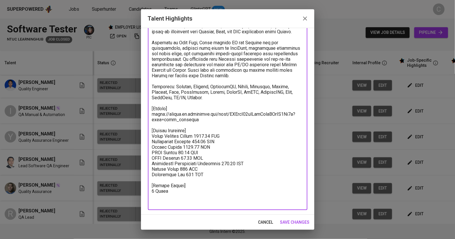
drag, startPoint x: 210, startPoint y: 180, endPoint x: 153, endPoint y: 136, distance: 71.5
click at [153, 136] on textarea at bounding box center [227, 102] width 151 height 203
click at [164, 138] on textarea at bounding box center [227, 102] width 151 height 203
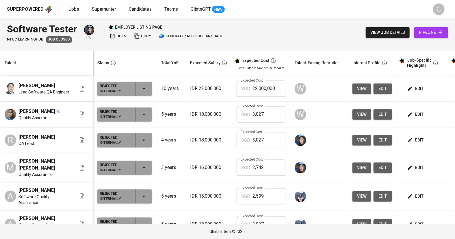
scroll to position [567, 0]
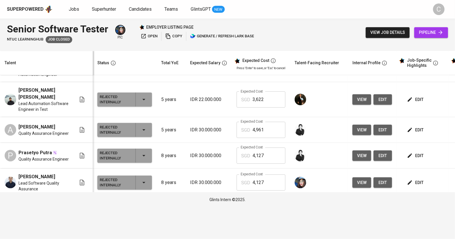
scroll to position [260, 0]
